Goal: Transaction & Acquisition: Purchase product/service

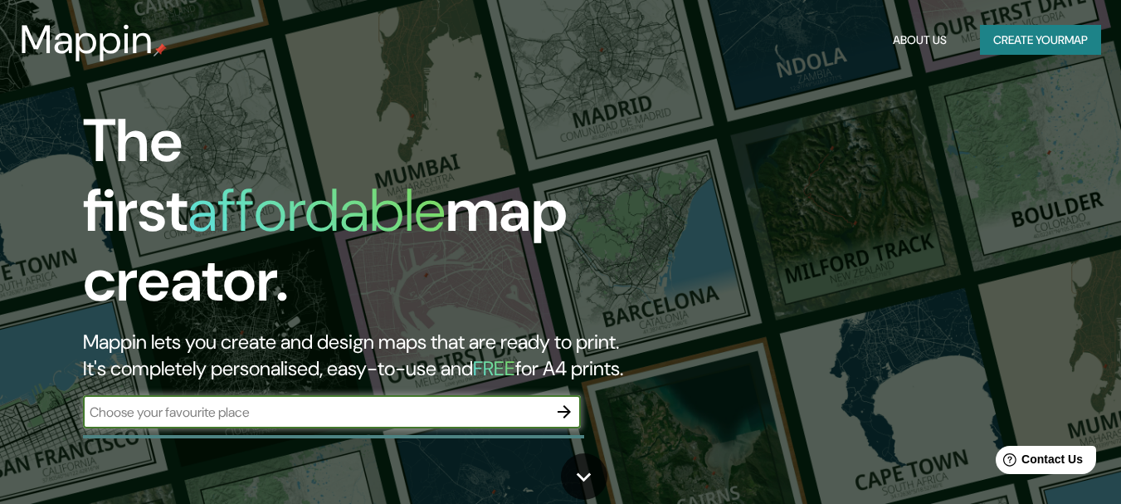
click at [296, 403] on input "text" at bounding box center [315, 412] width 465 height 19
type input "challhuahuacho"
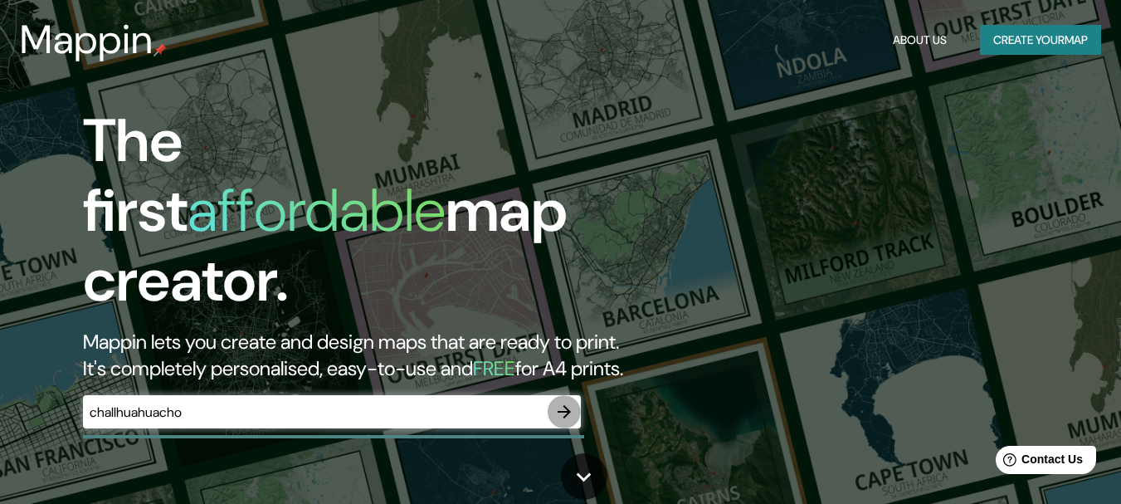
click at [569, 405] on icon "button" at bounding box center [564, 411] width 13 height 13
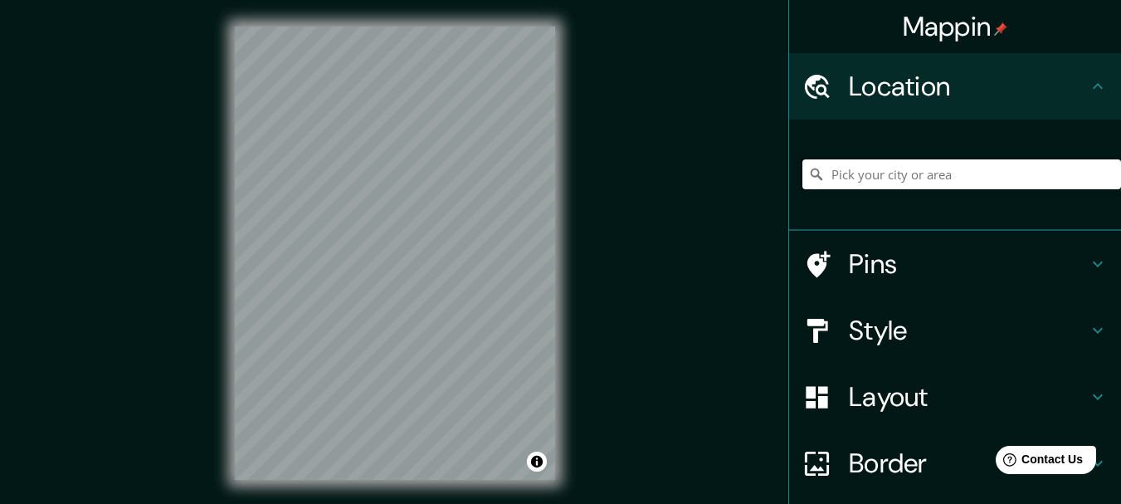
click at [878, 178] on input "Pick your city or area" at bounding box center [962, 174] width 319 height 30
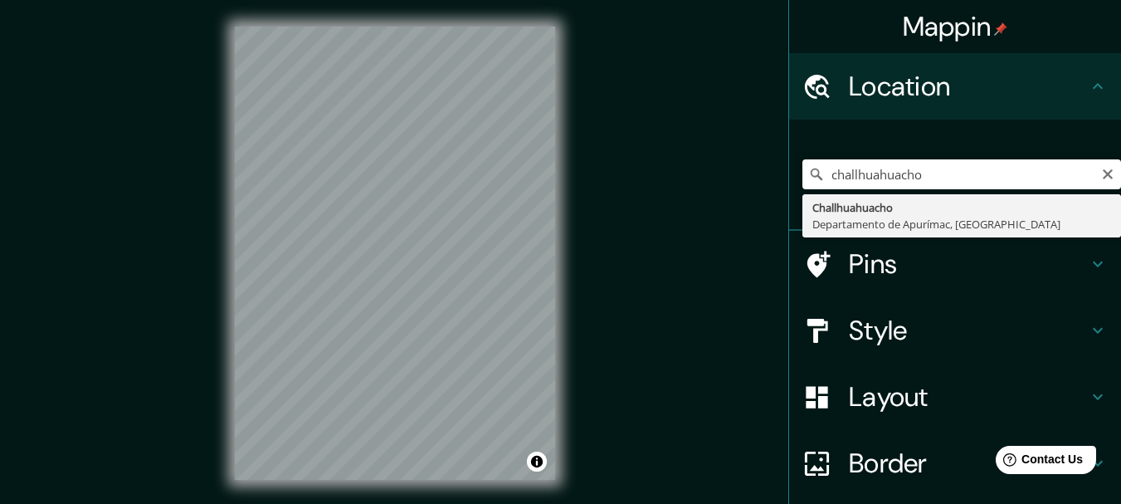
type input "Challhuahuacho, Departamento de Apurímac, [GEOGRAPHIC_DATA]"
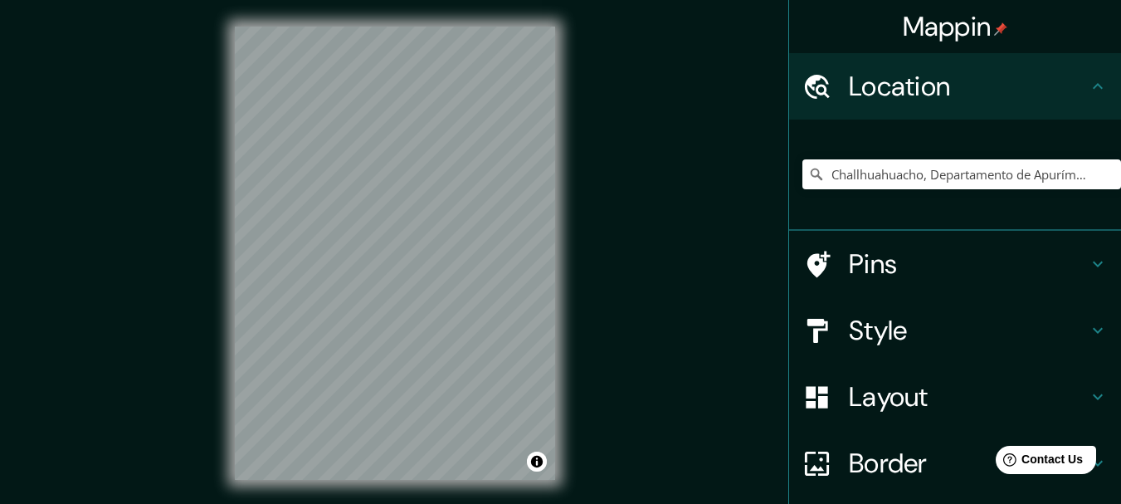
click at [968, 321] on h4 "Style" at bounding box center [968, 330] width 239 height 33
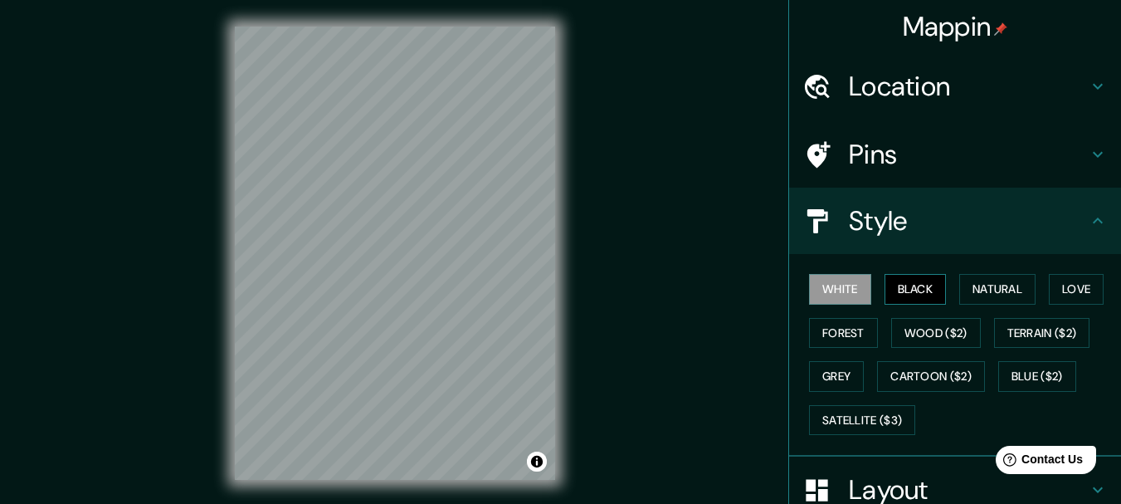
click at [899, 291] on button "Black" at bounding box center [916, 289] width 62 height 31
click at [977, 292] on button "Natural" at bounding box center [998, 289] width 76 height 31
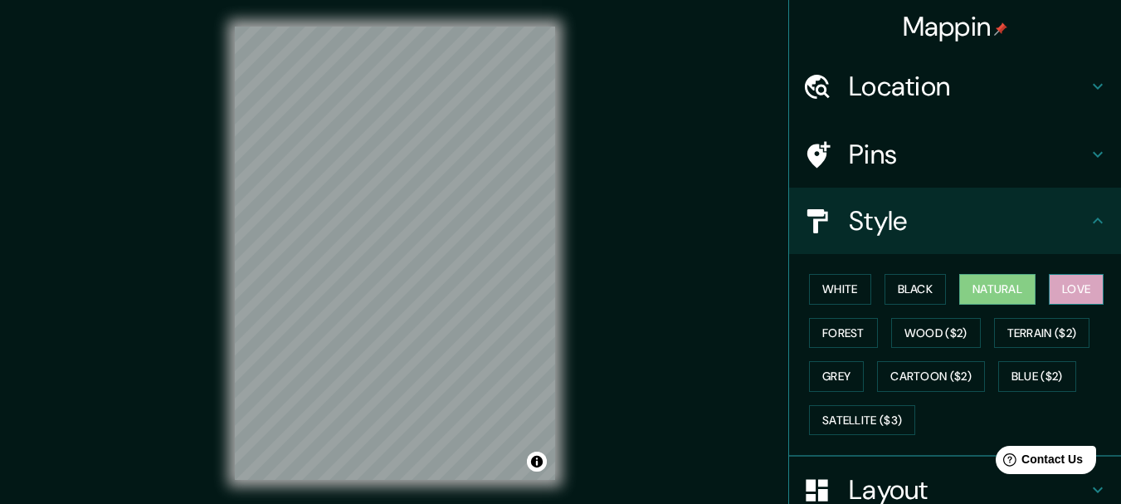
click at [1077, 279] on button "Love" at bounding box center [1076, 289] width 55 height 31
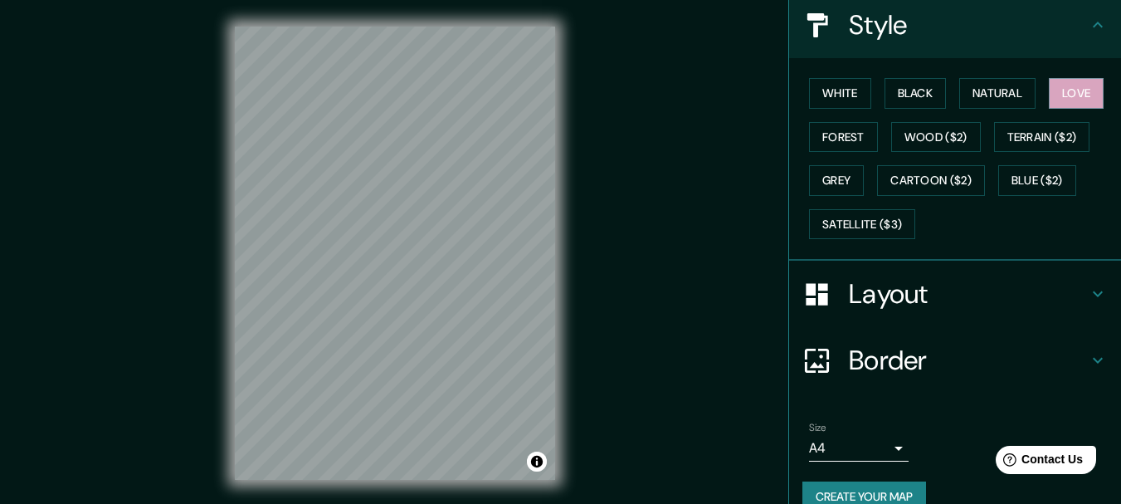
scroll to position [224, 0]
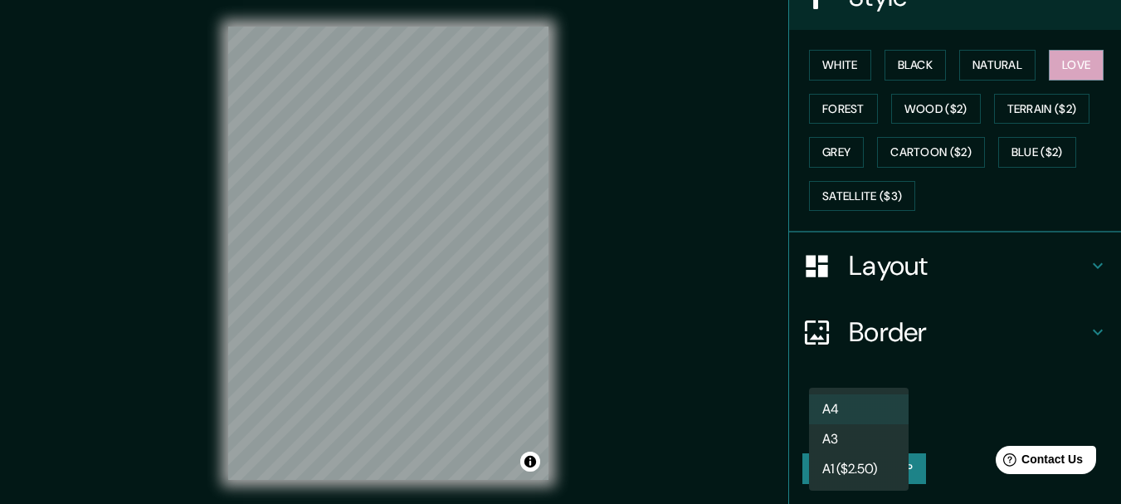
click at [887, 420] on body "Mappin Location [GEOGRAPHIC_DATA], [GEOGRAPHIC_DATA], [GEOGRAPHIC_DATA] Pins St…" at bounding box center [560, 252] width 1121 height 504
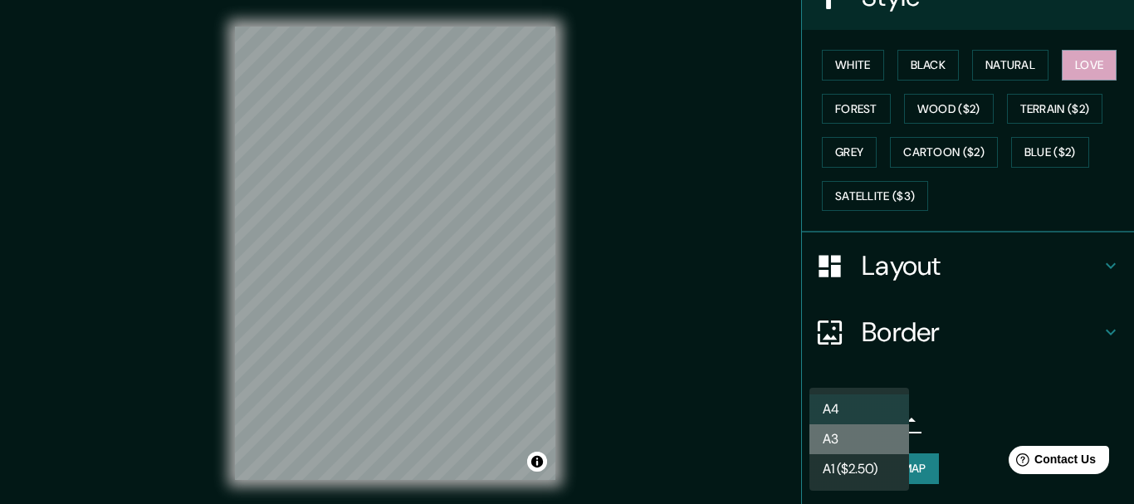
click at [863, 433] on li "A3" at bounding box center [859, 439] width 100 height 30
type input "a4"
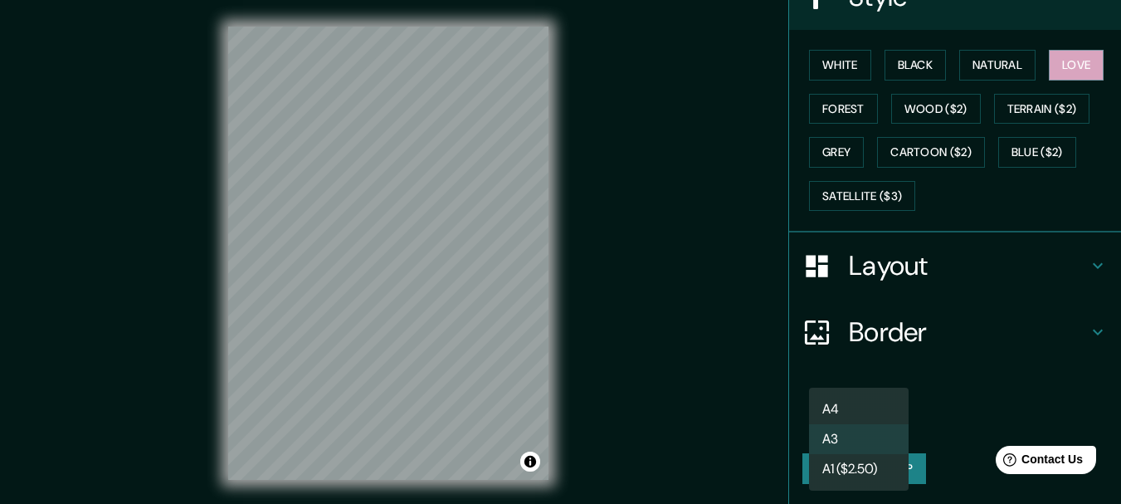
click at [877, 418] on body "Mappin Location [GEOGRAPHIC_DATA], [GEOGRAPHIC_DATA], [GEOGRAPHIC_DATA] Pins St…" at bounding box center [560, 252] width 1121 height 504
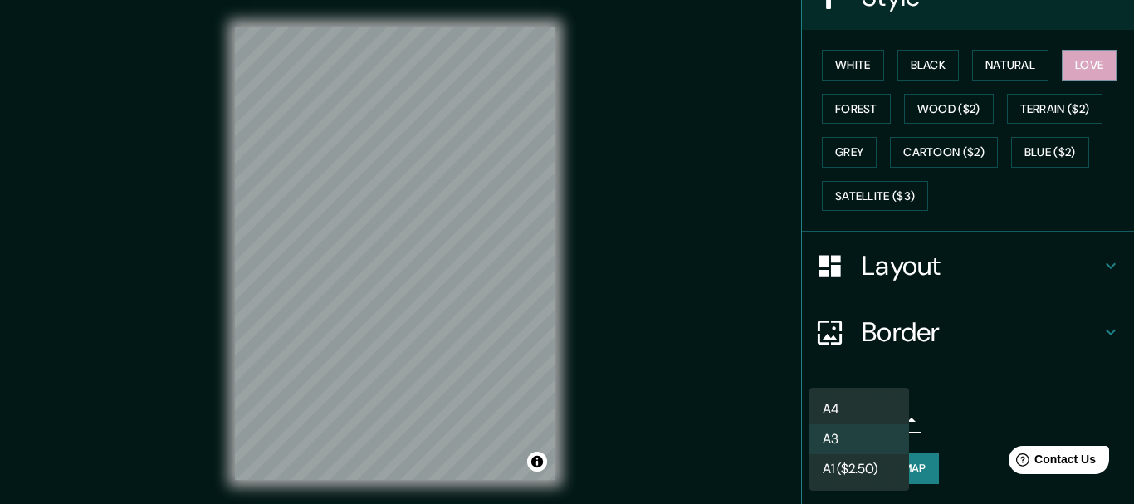
click at [959, 397] on div at bounding box center [567, 252] width 1134 height 504
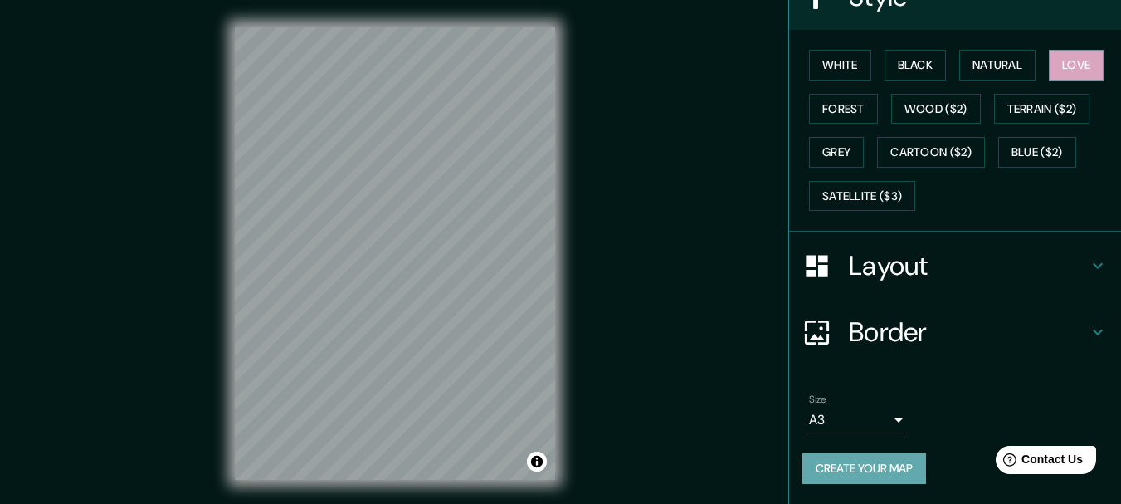
click at [890, 469] on button "Create your map" at bounding box center [865, 468] width 124 height 31
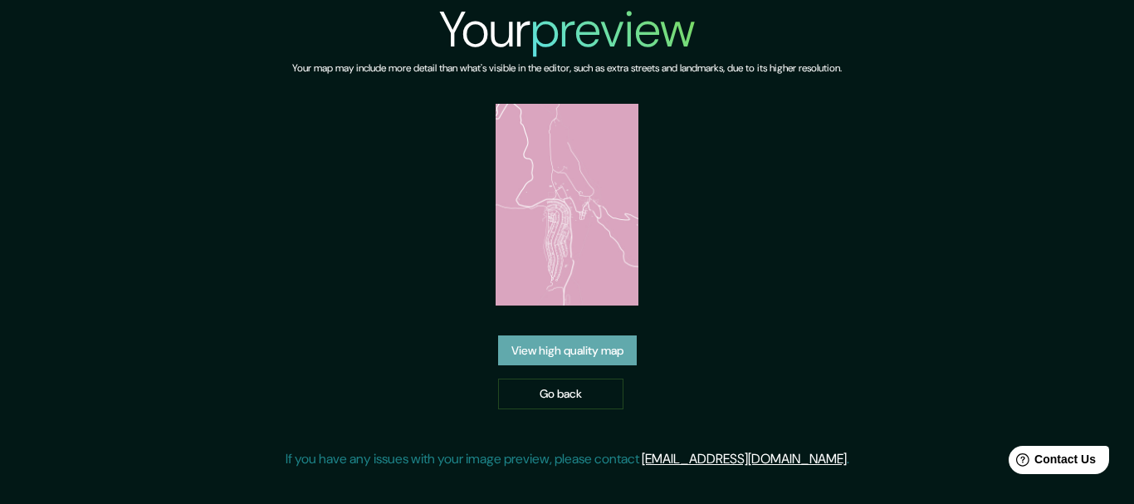
click at [599, 354] on link "View high quality map" at bounding box center [567, 350] width 139 height 31
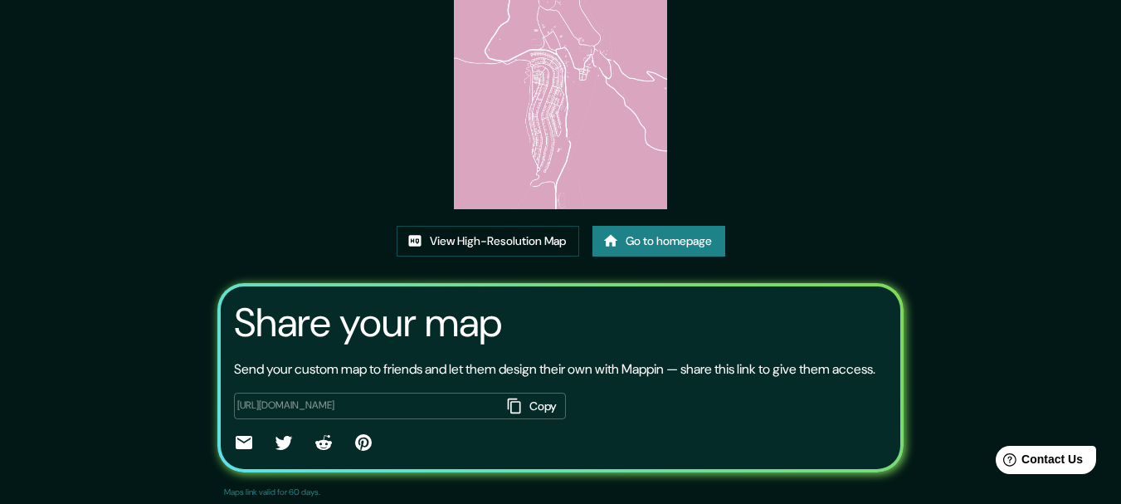
scroll to position [213, 0]
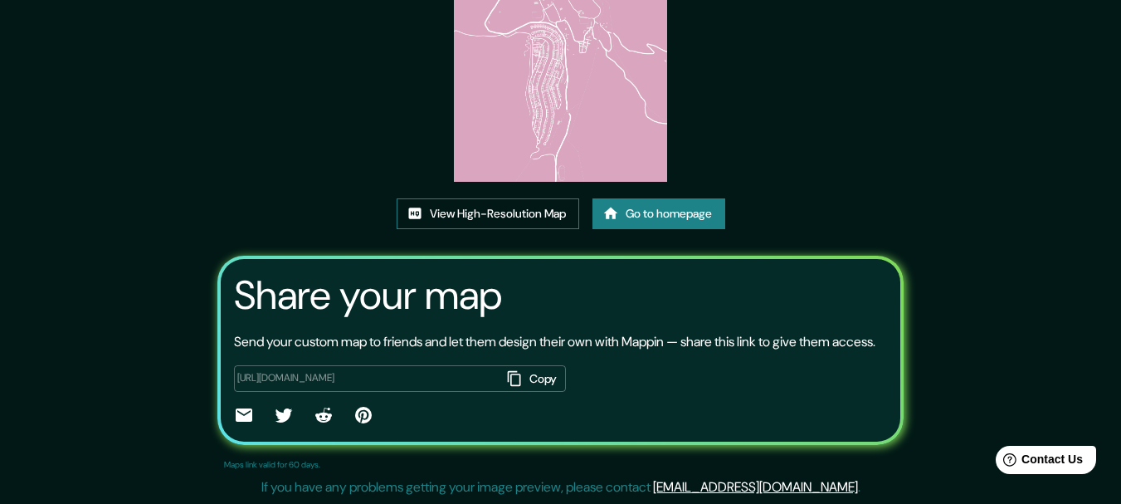
click at [538, 198] on link "View High-Resolution Map" at bounding box center [488, 213] width 183 height 31
